Goal: Information Seeking & Learning: Learn about a topic

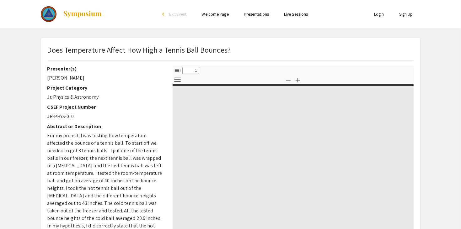
select select "custom"
type input "0"
select select "custom"
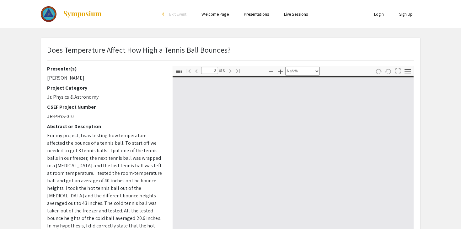
type input "1"
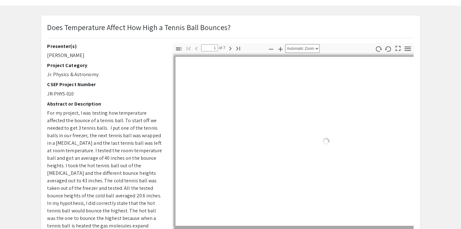
scroll to position [23, 0]
select select "auto"
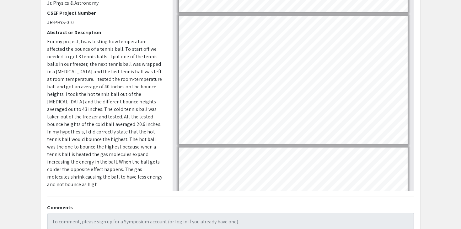
scroll to position [232, 0]
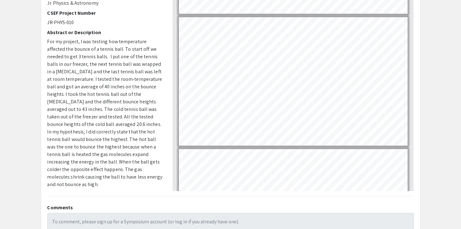
click at [428, 92] on app-presentation "Does Temperature Affect How High a Tennis Ball Bounces? Presenter(s) Lucas Mill…" at bounding box center [230, 102] width 461 height 317
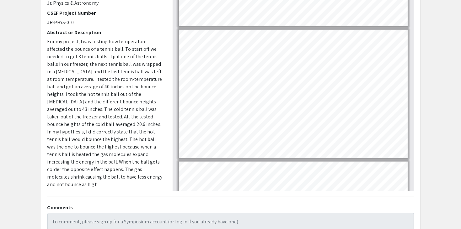
scroll to position [617, 0]
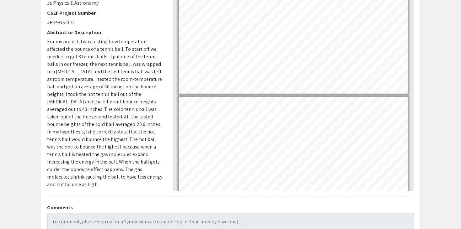
type input "7"
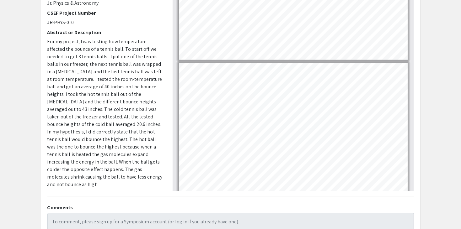
scroll to position [712, 0]
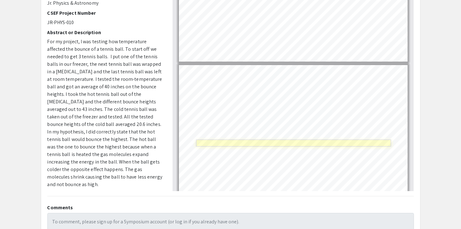
click at [286, 143] on link "Page 7" at bounding box center [293, 143] width 195 height 7
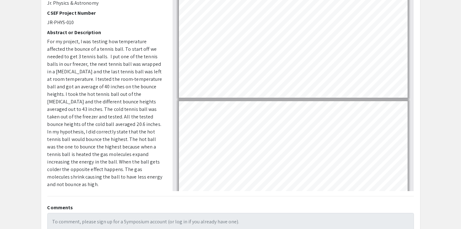
scroll to position [278, 0]
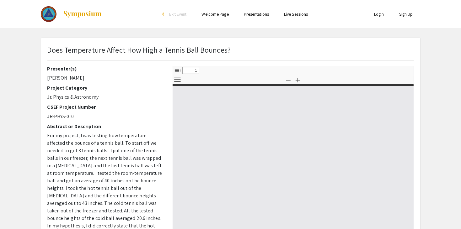
select select "custom"
type input "0"
select select "custom"
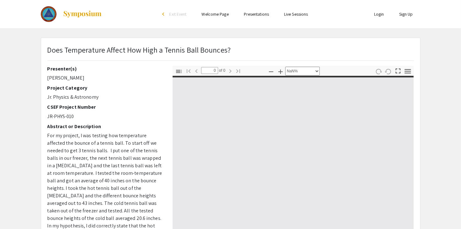
type input "1"
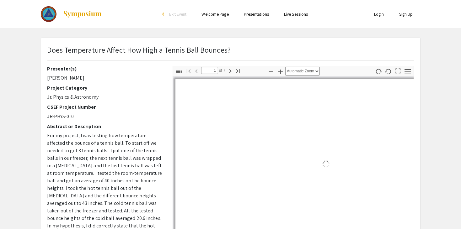
select select "auto"
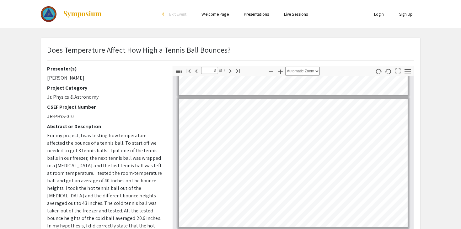
scroll to position [246, 0]
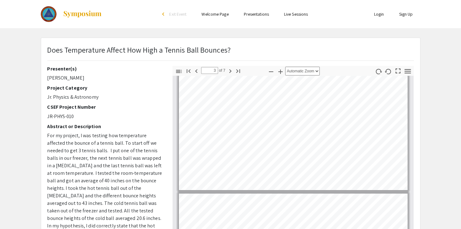
type input "4"
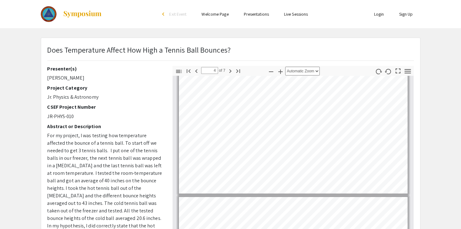
scroll to position [410, 0]
